Goal: Information Seeking & Learning: Learn about a topic

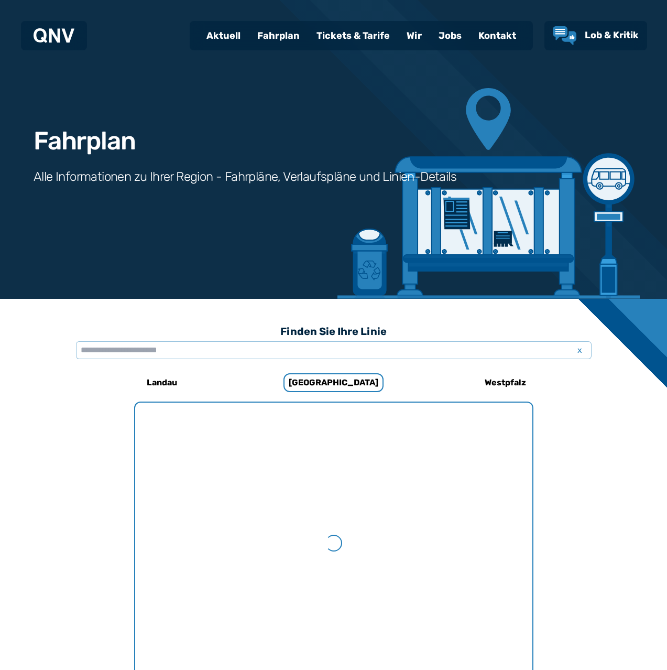
scroll to position [586, 0]
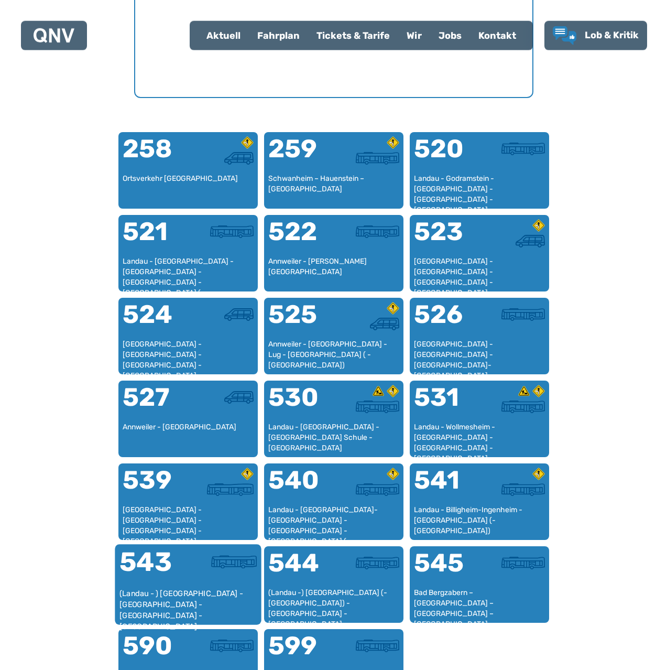
click at [183, 575] on div "543" at bounding box center [153, 567] width 69 height 39
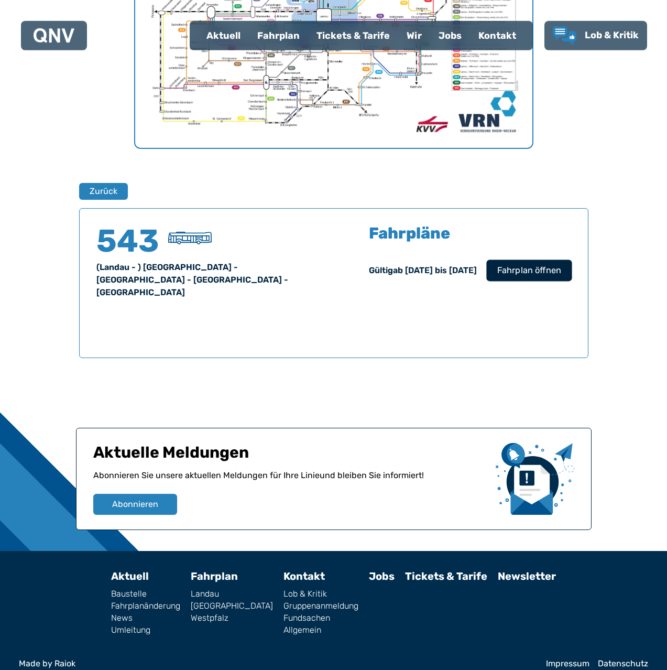
scroll to position [536, 0]
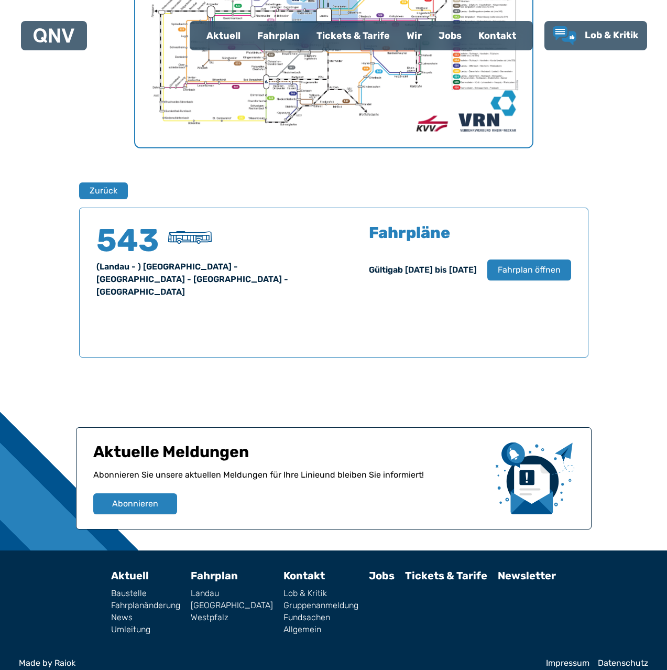
click at [486, 276] on div "Gültig ab [DATE] bis [DATE] Fahrplan öffnen" at bounding box center [470, 269] width 202 height 21
click at [518, 264] on span "Fahrplan öffnen" at bounding box center [529, 270] width 64 height 13
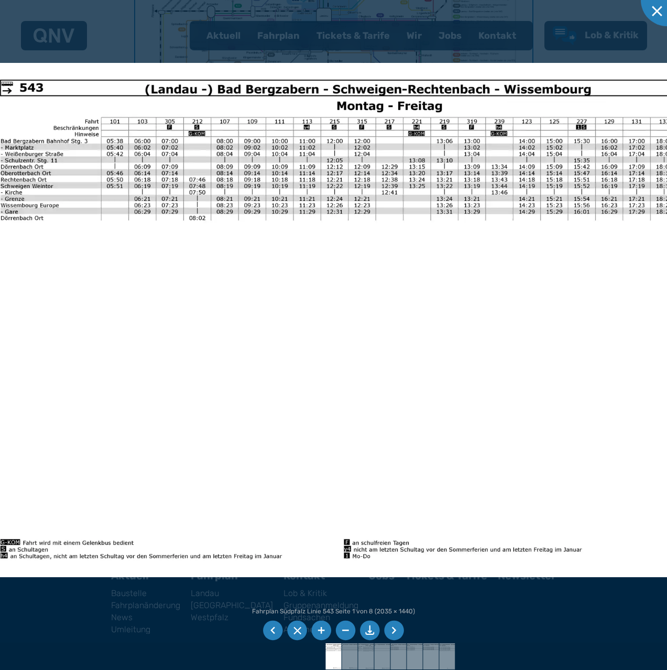
click at [484, 222] on img at bounding box center [346, 320] width 726 height 514
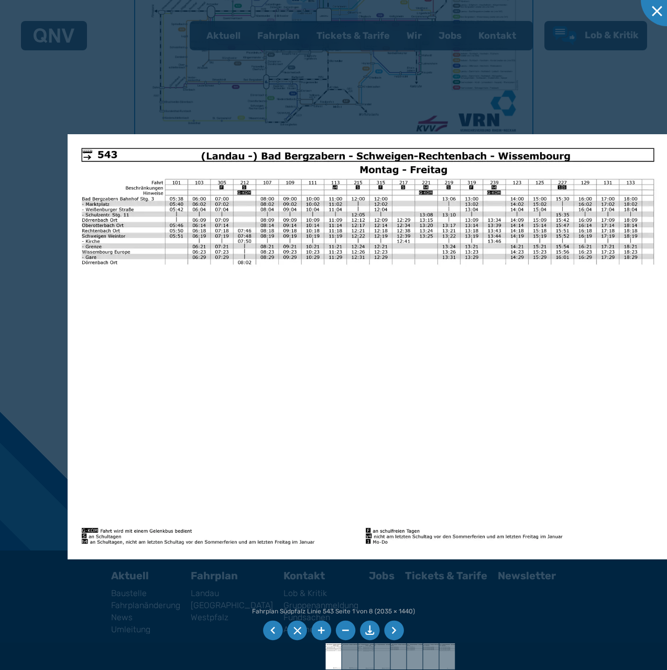
click at [393, 630] on li at bounding box center [394, 630] width 20 height 20
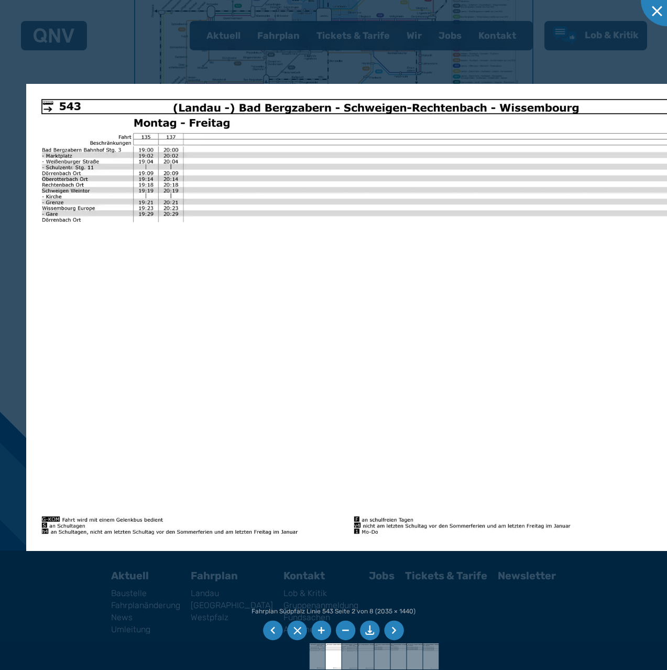
click at [391, 627] on li at bounding box center [394, 630] width 20 height 20
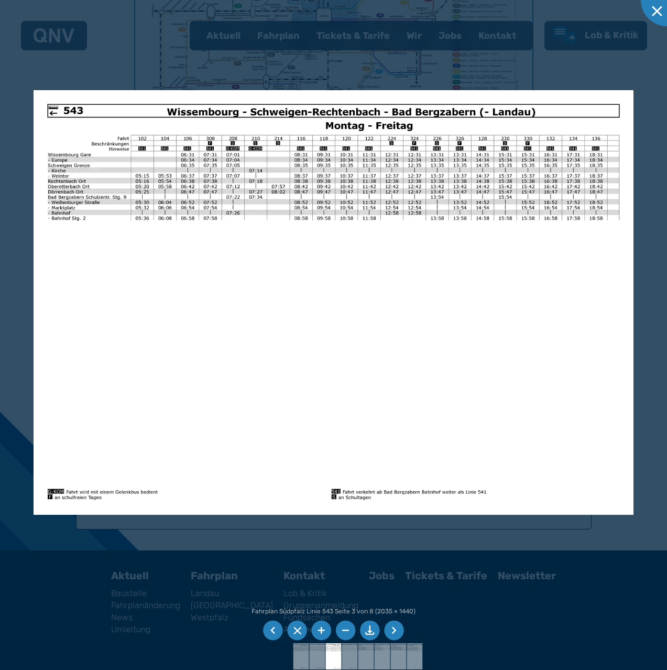
click at [387, 623] on li at bounding box center [394, 630] width 20 height 20
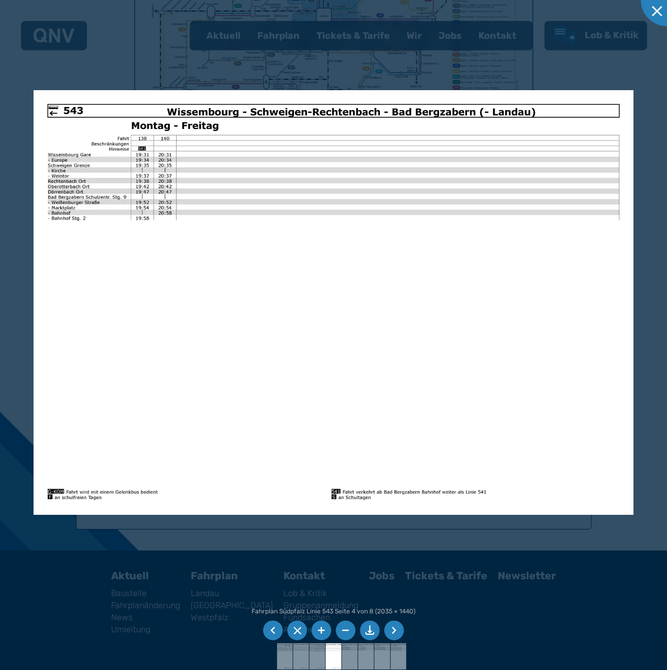
click at [398, 628] on li at bounding box center [394, 630] width 20 height 20
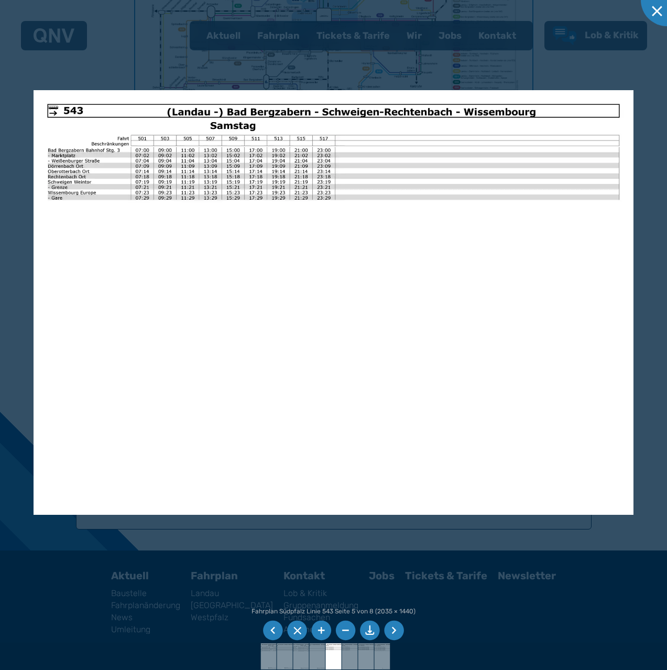
click at [395, 622] on li at bounding box center [394, 630] width 20 height 20
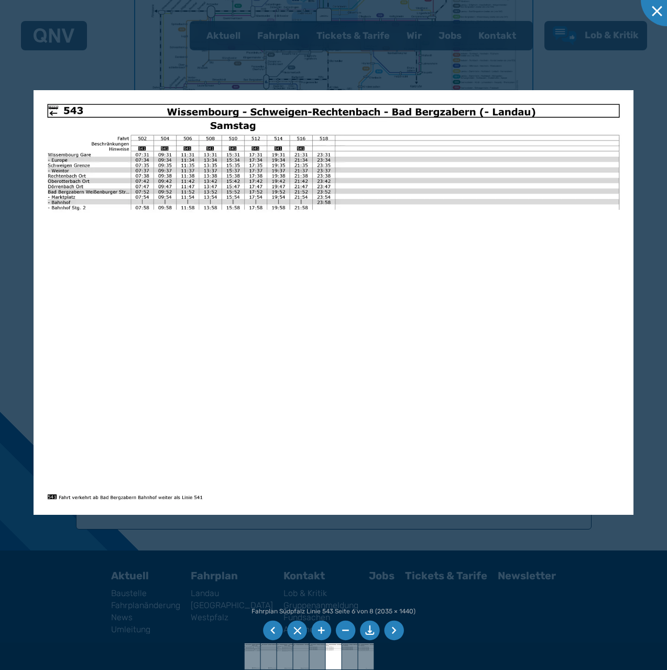
click at [397, 629] on li at bounding box center [394, 630] width 20 height 20
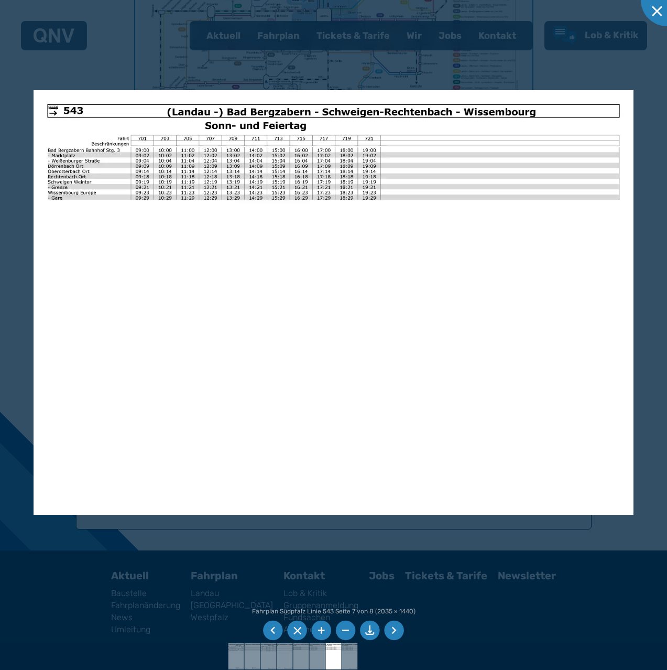
click at [397, 629] on li at bounding box center [394, 630] width 20 height 20
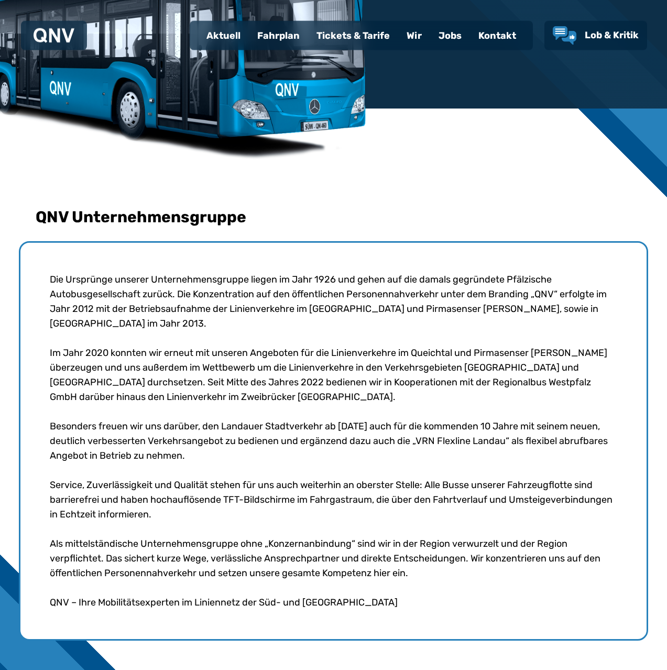
click at [272, 34] on div "Fahrplan" at bounding box center [278, 35] width 59 height 27
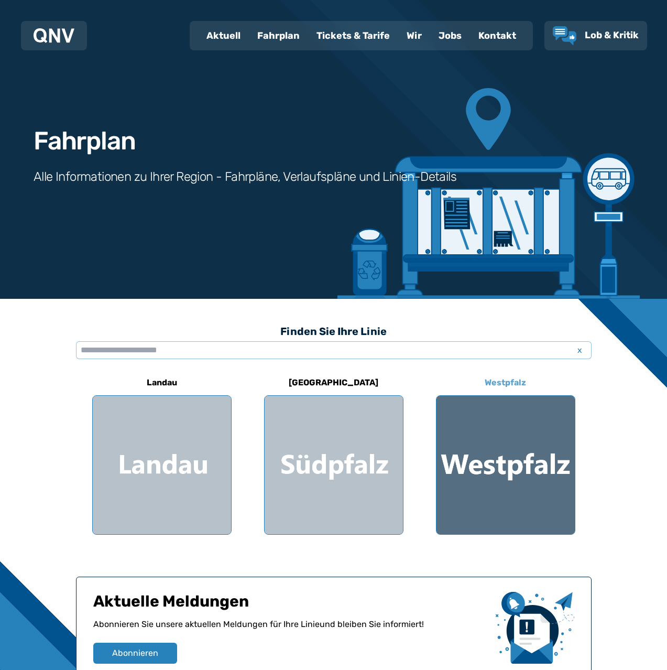
click at [553, 435] on div at bounding box center [505, 465] width 138 height 138
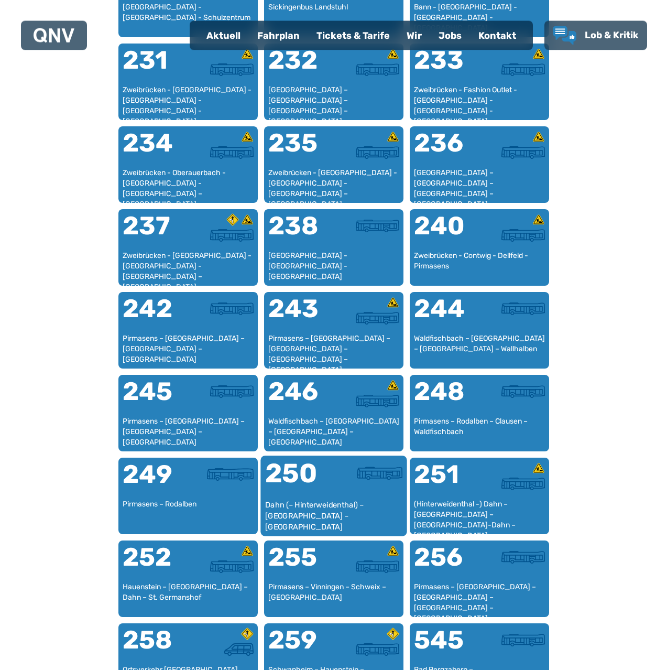
scroll to position [1070, 0]
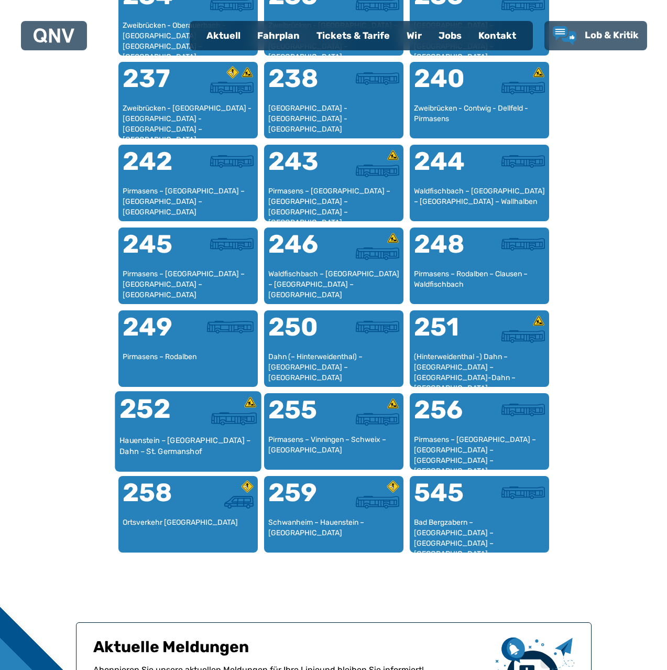
click at [200, 416] on div at bounding box center [222, 418] width 69 height 13
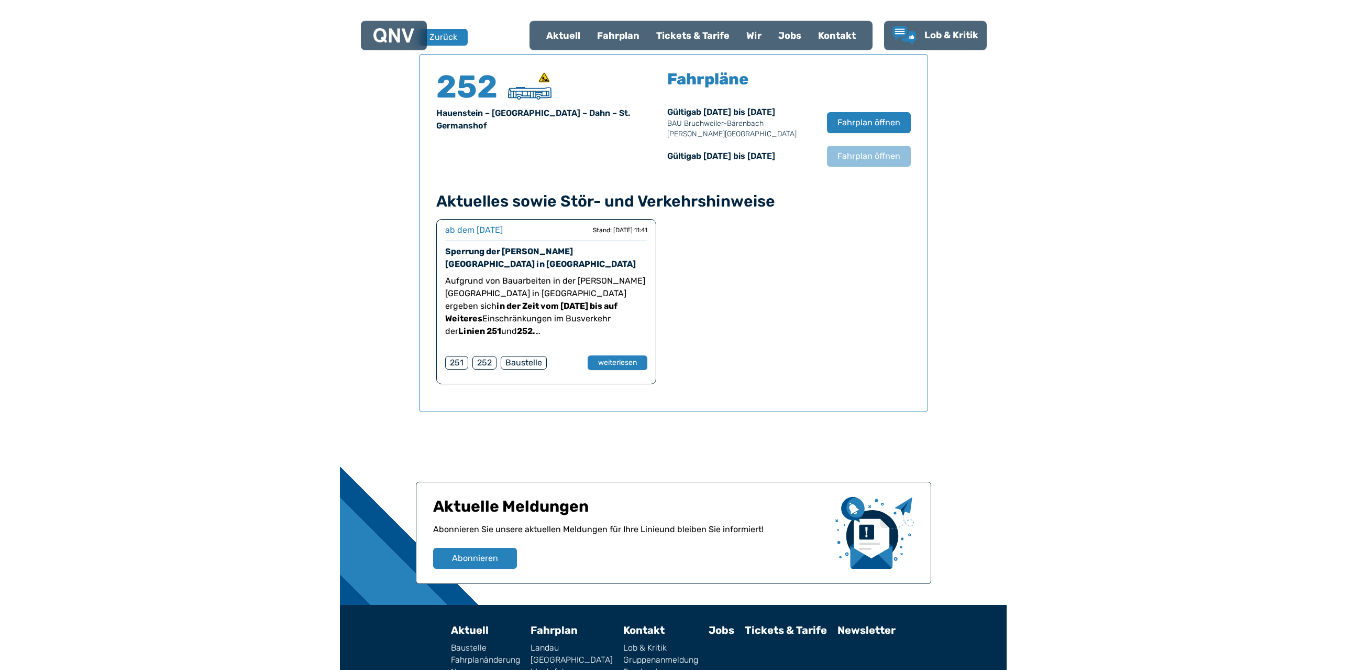
scroll to position [690, 0]
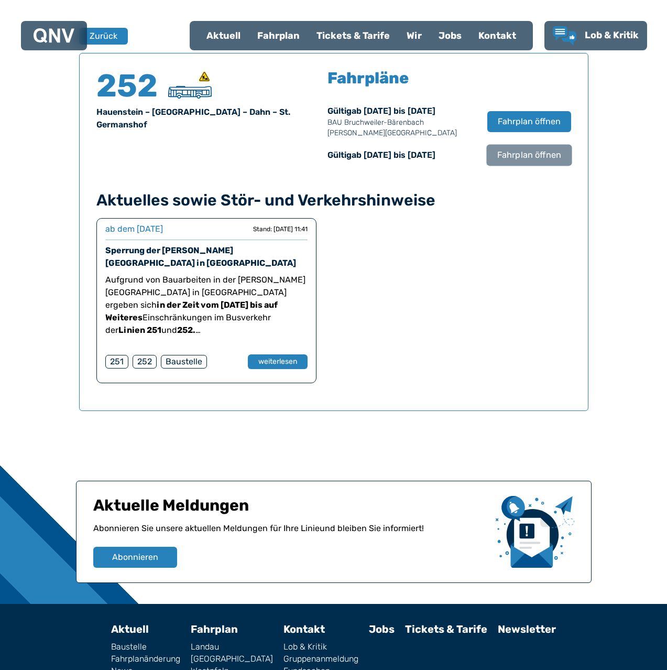
click at [510, 156] on span "Fahrplan öffnen" at bounding box center [529, 155] width 64 height 13
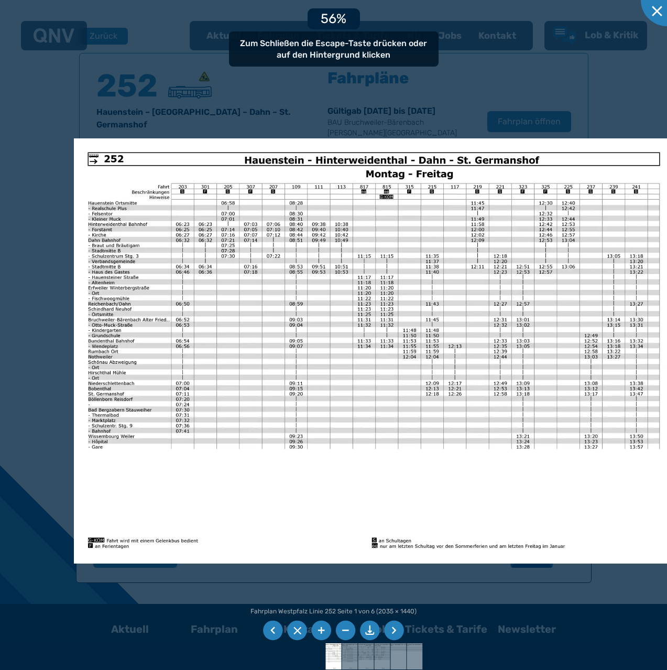
click at [396, 627] on li at bounding box center [394, 630] width 20 height 20
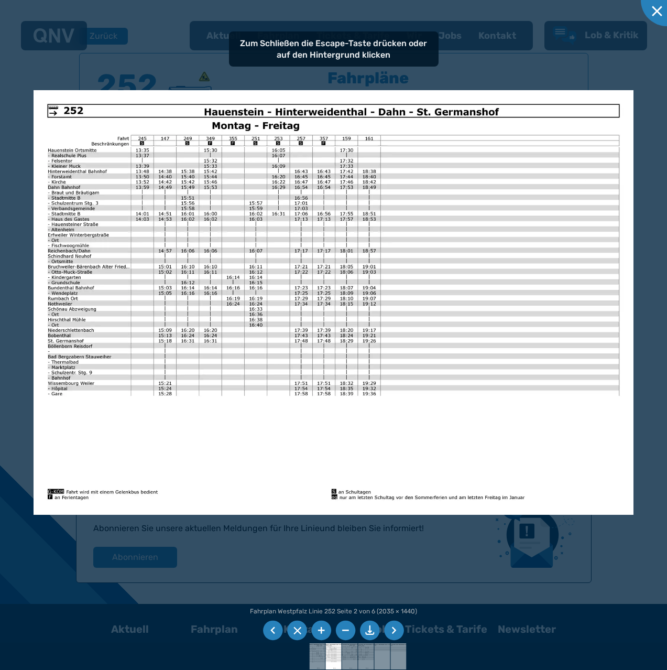
click at [396, 627] on li at bounding box center [394, 630] width 20 height 20
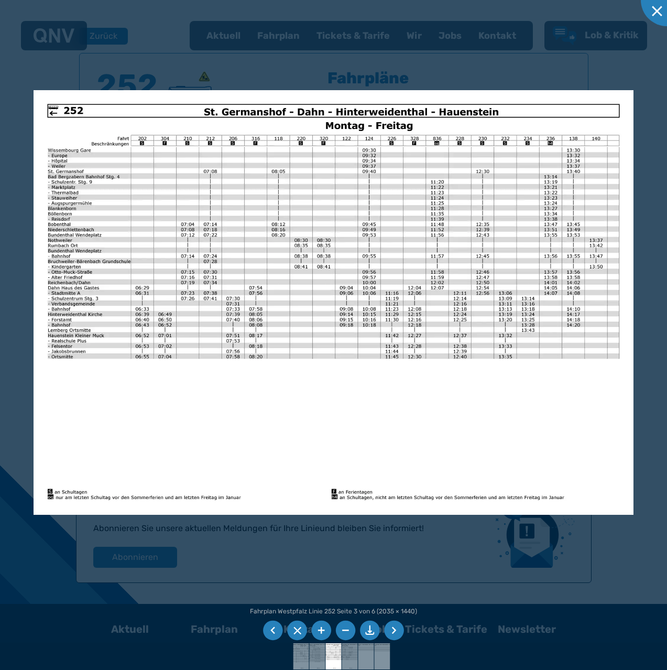
click at [396, 627] on li at bounding box center [394, 630] width 20 height 20
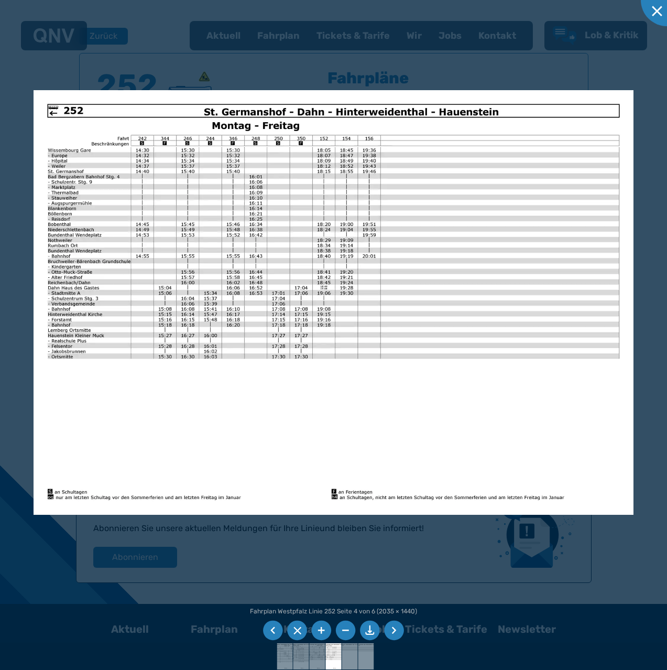
click at [396, 627] on li at bounding box center [394, 630] width 20 height 20
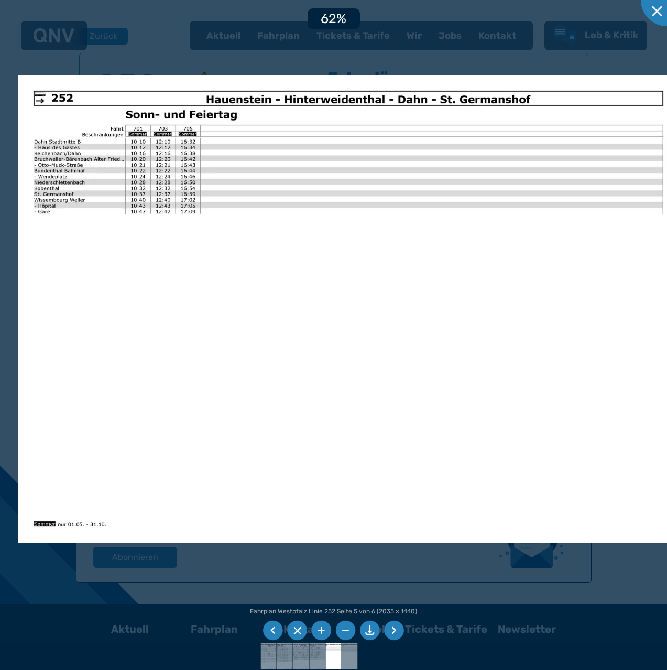
click at [224, 165] on img at bounding box center [348, 308] width 660 height 467
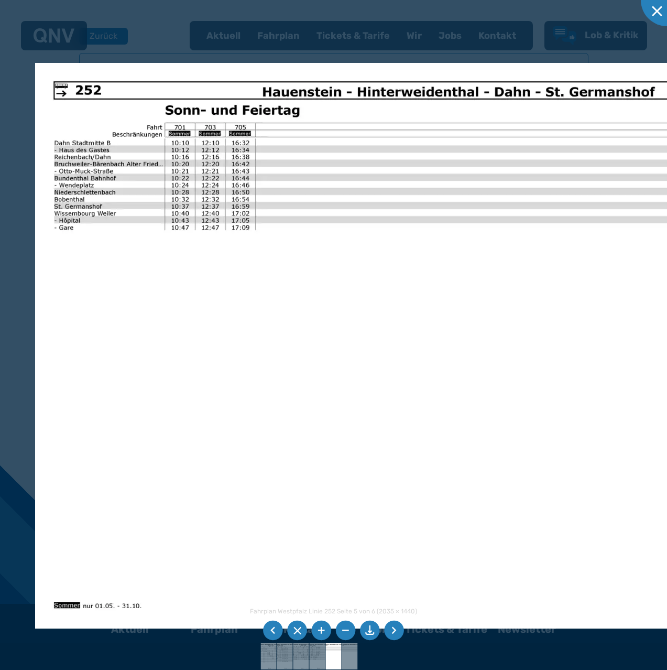
click at [205, 189] on img at bounding box center [434, 345] width 799 height 565
click at [272, 626] on li at bounding box center [273, 630] width 20 height 20
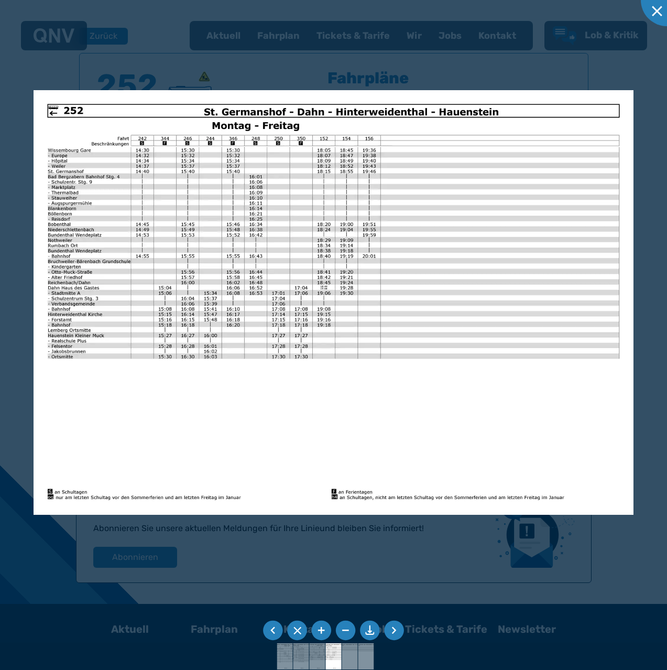
click at [272, 626] on li at bounding box center [273, 630] width 20 height 20
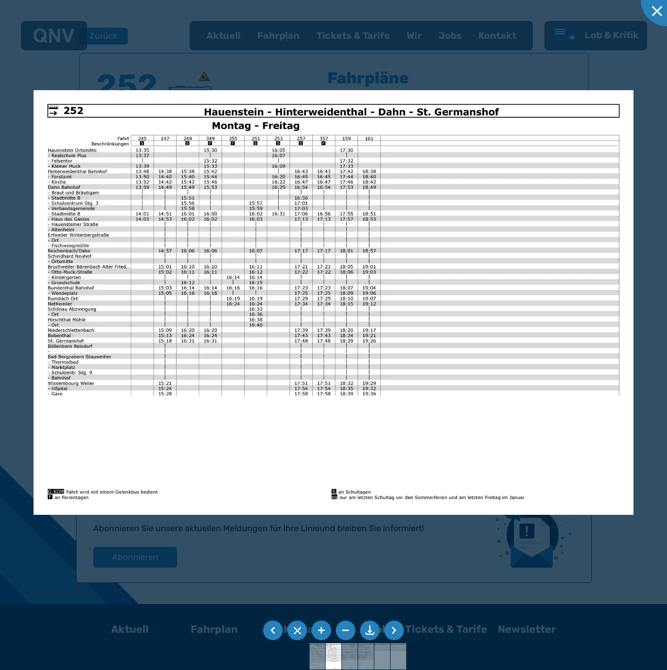
click at [272, 626] on li at bounding box center [273, 630] width 20 height 20
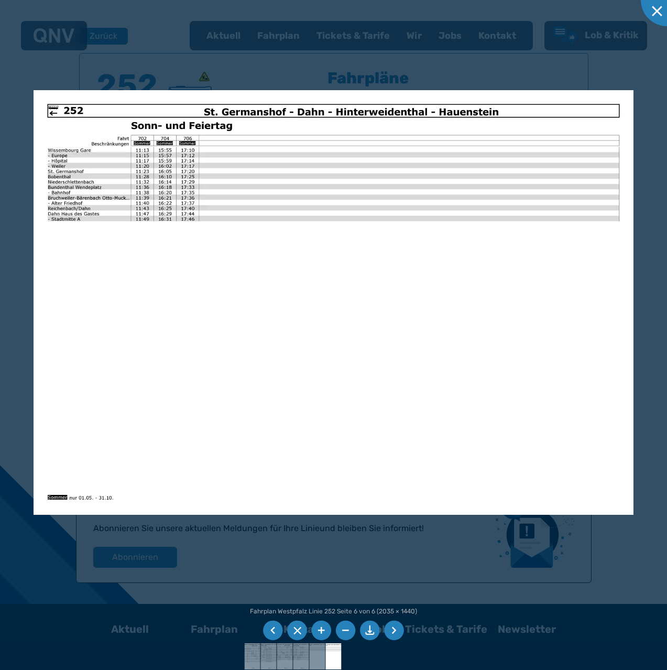
click at [401, 626] on li at bounding box center [394, 630] width 20 height 20
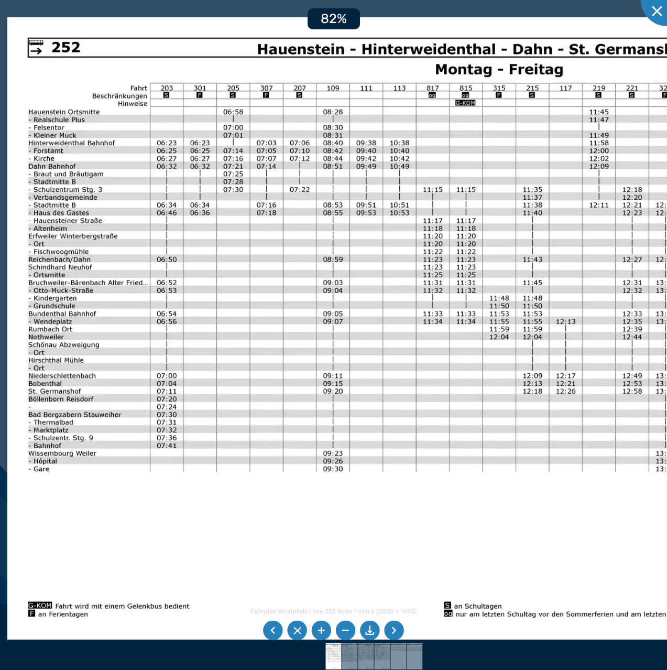
click at [220, 244] on img at bounding box center [446, 328] width 879 height 622
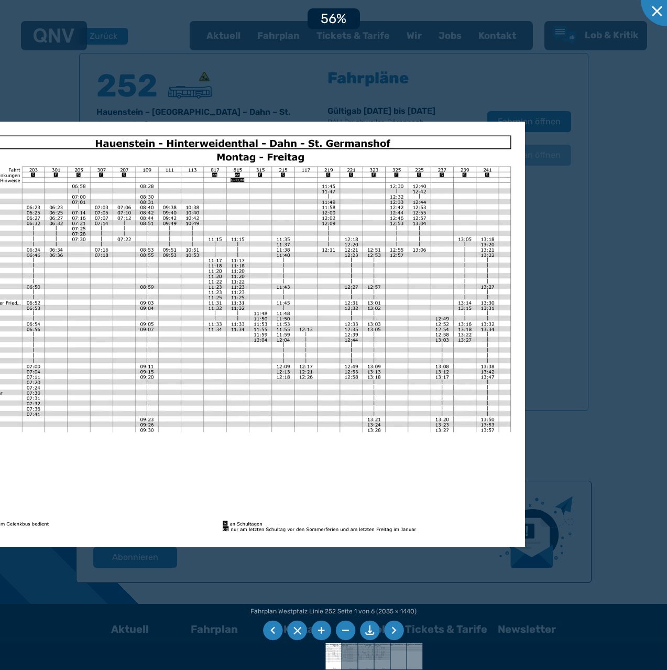
click at [382, 467] on img at bounding box center [225, 334] width 600 height 425
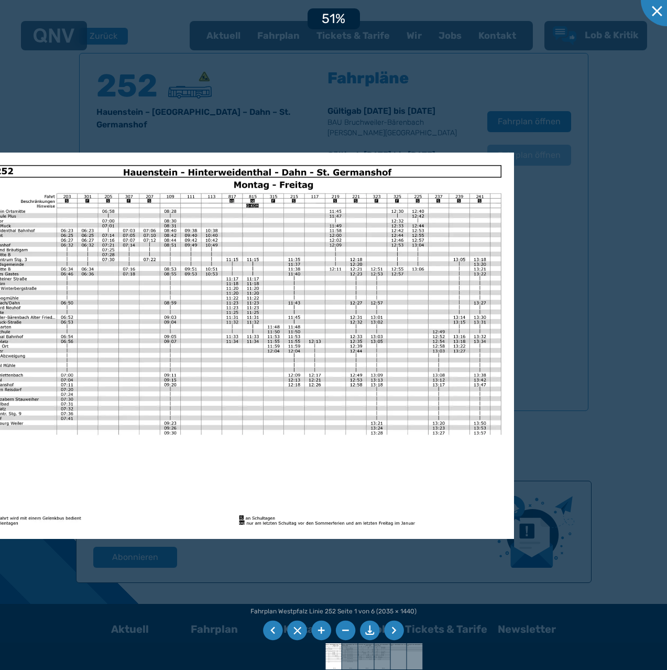
click at [388, 627] on li at bounding box center [394, 630] width 20 height 20
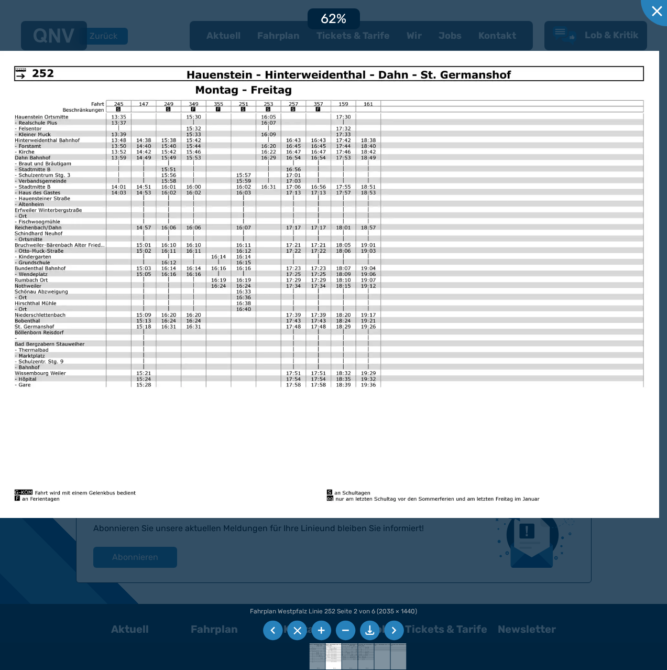
click at [404, 452] on img at bounding box center [329, 284] width 660 height 467
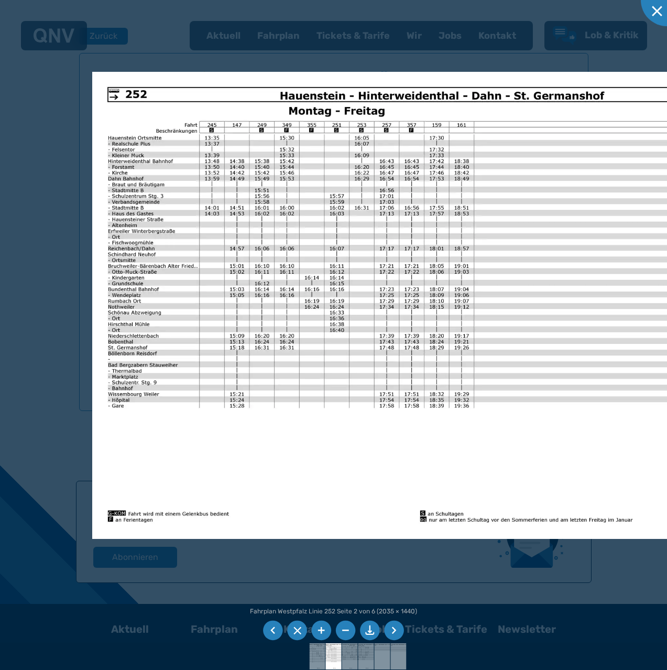
click at [458, 457] on img at bounding box center [422, 305] width 660 height 467
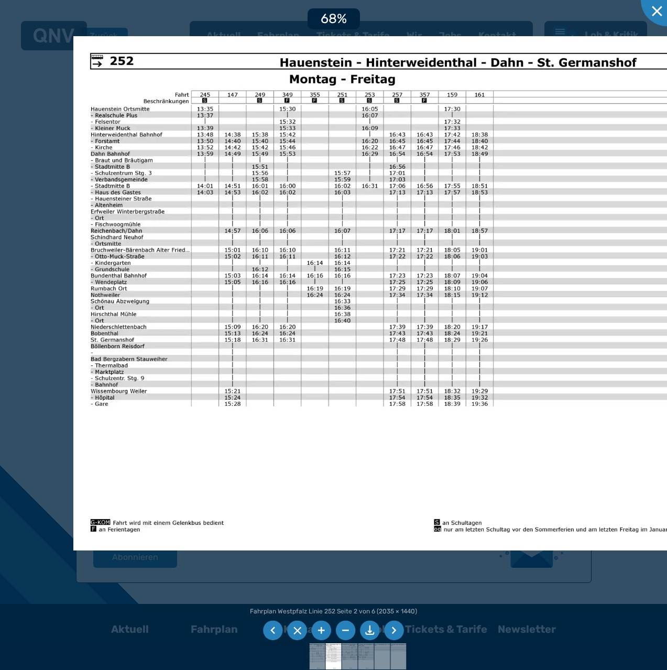
click at [507, 442] on img at bounding box center [436, 293] width 726 height 514
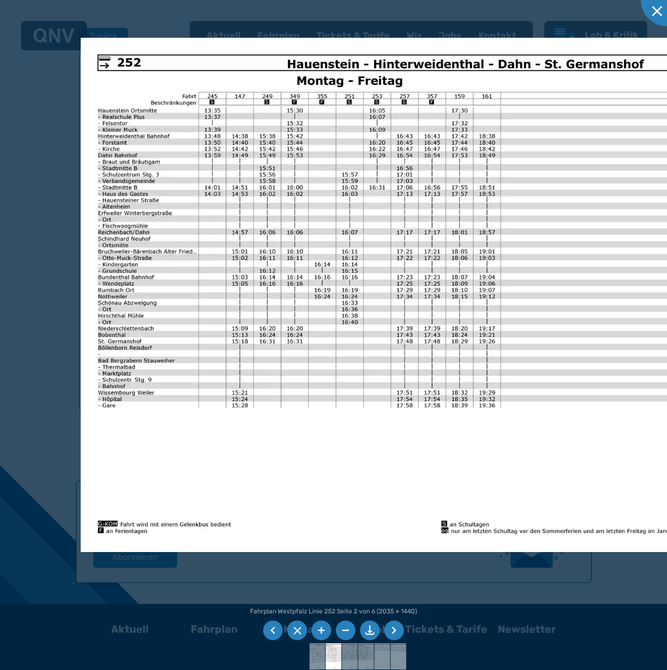
click at [390, 629] on li at bounding box center [394, 630] width 20 height 20
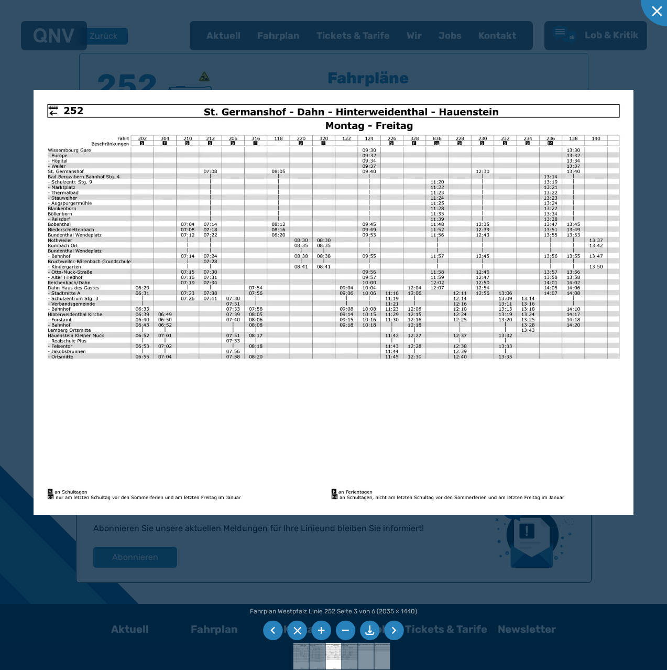
click at [390, 629] on li at bounding box center [394, 630] width 20 height 20
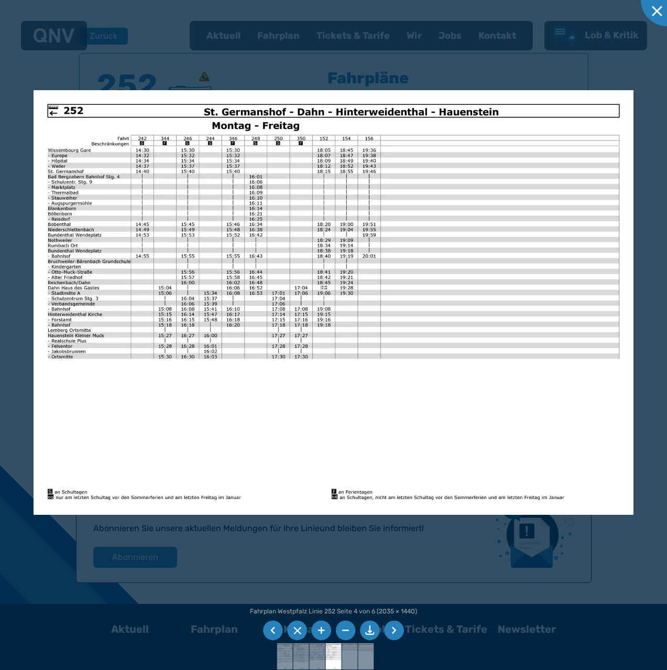
click at [400, 625] on li at bounding box center [394, 630] width 20 height 20
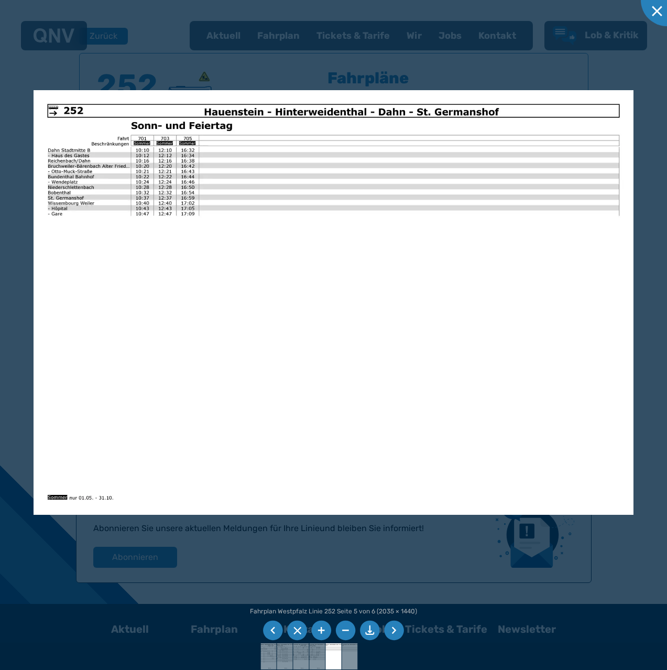
click at [396, 626] on li at bounding box center [394, 630] width 20 height 20
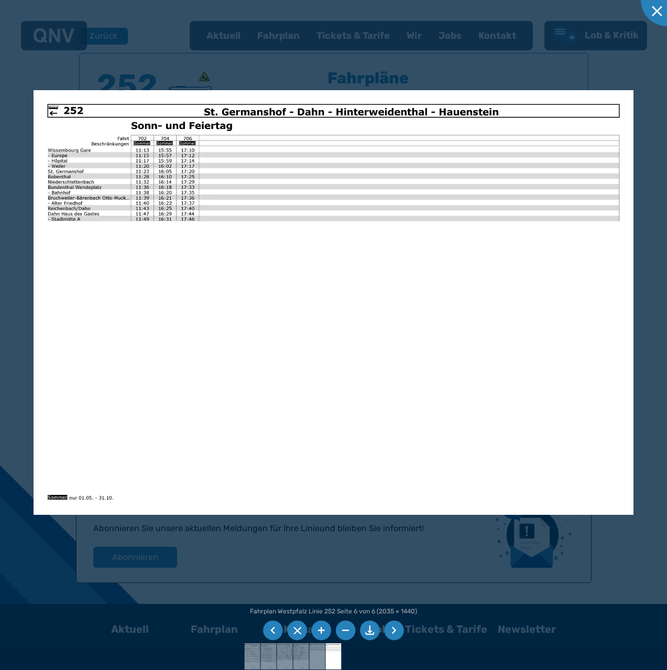
click at [548, 566] on div at bounding box center [333, 335] width 667 height 670
